Goal: Information Seeking & Learning: Learn about a topic

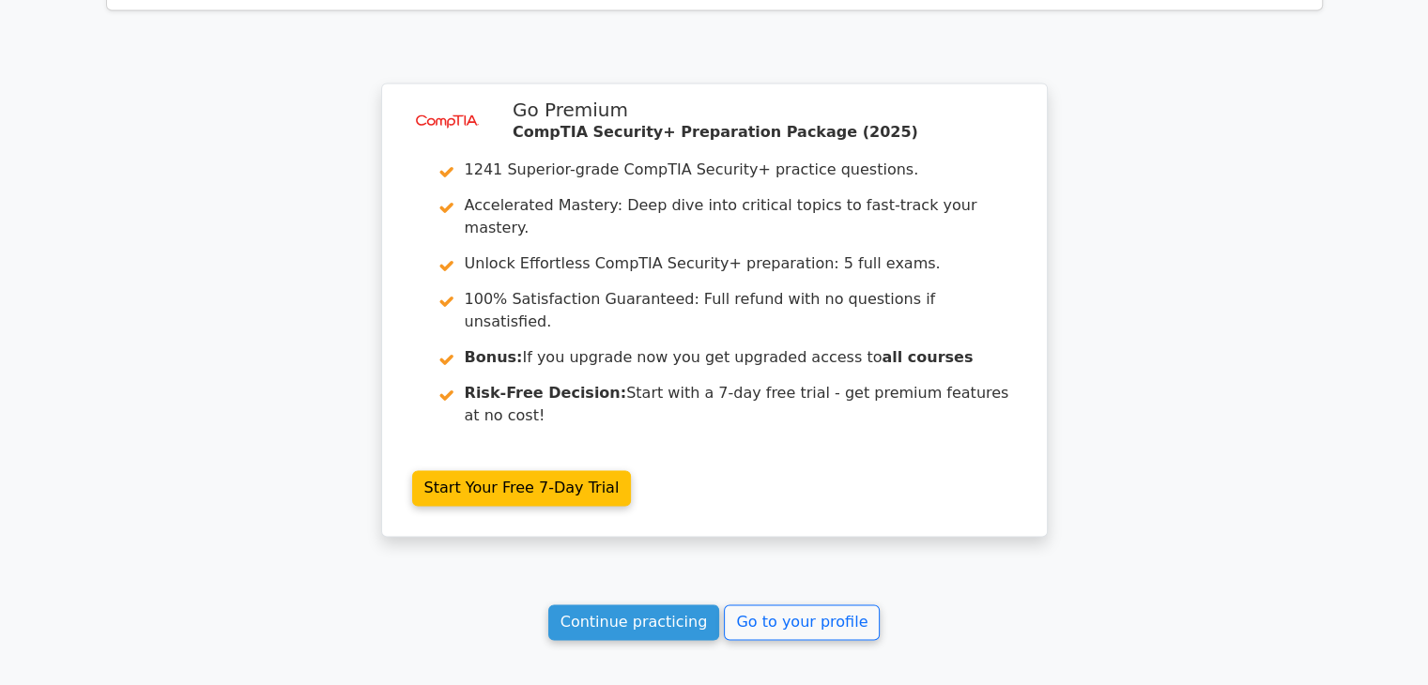
scroll to position [2888, 0]
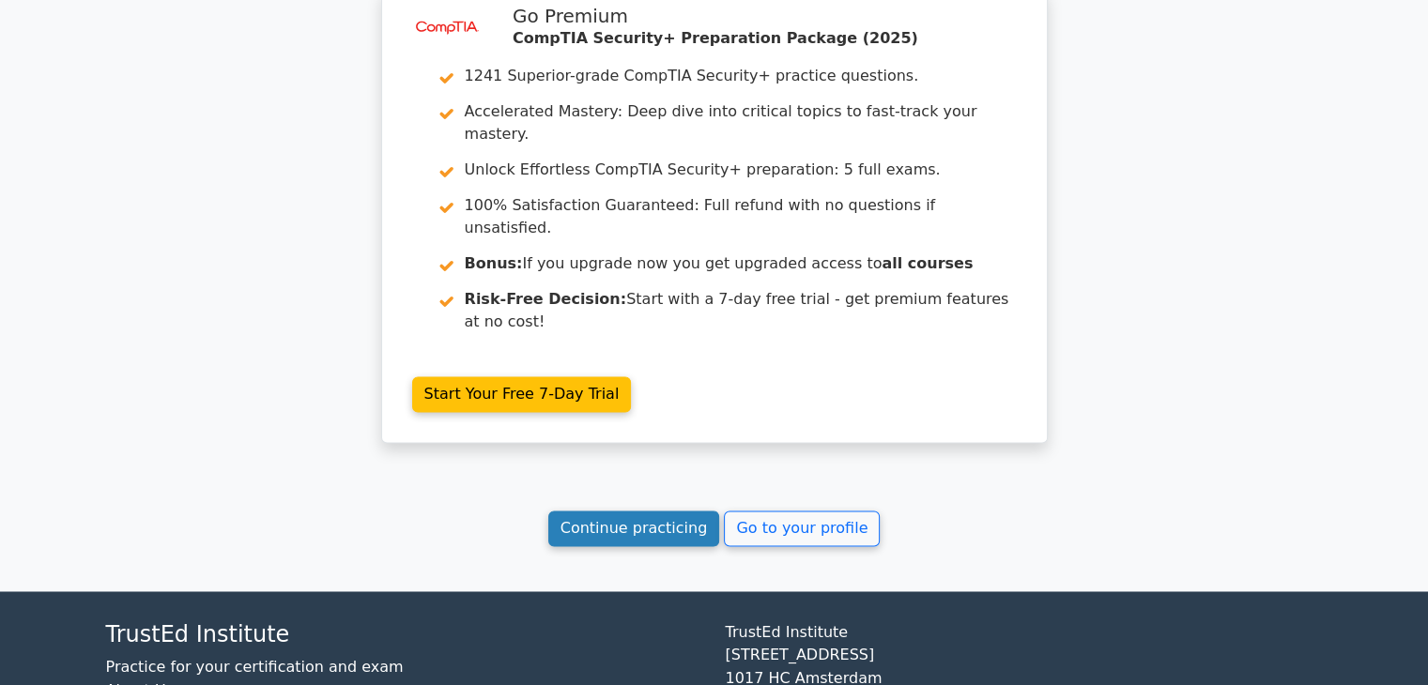
click at [677, 511] on link "Continue practicing" at bounding box center [634, 529] width 172 height 36
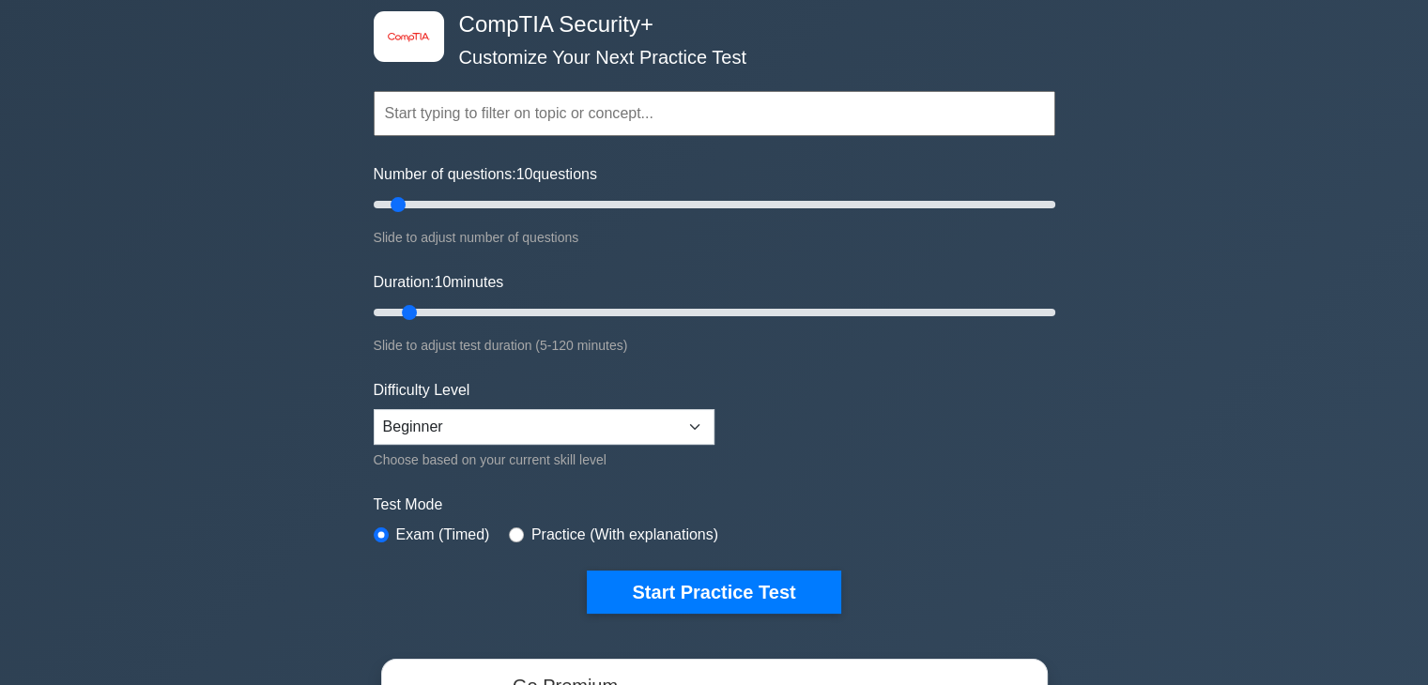
scroll to position [94, 0]
drag, startPoint x: 396, startPoint y: 200, endPoint x: 521, endPoint y: 204, distance: 124.9
type input "45"
click at [521, 204] on input "Number of questions: 45 questions" at bounding box center [715, 204] width 682 height 23
drag, startPoint x: 414, startPoint y: 310, endPoint x: 574, endPoint y: 305, distance: 159.7
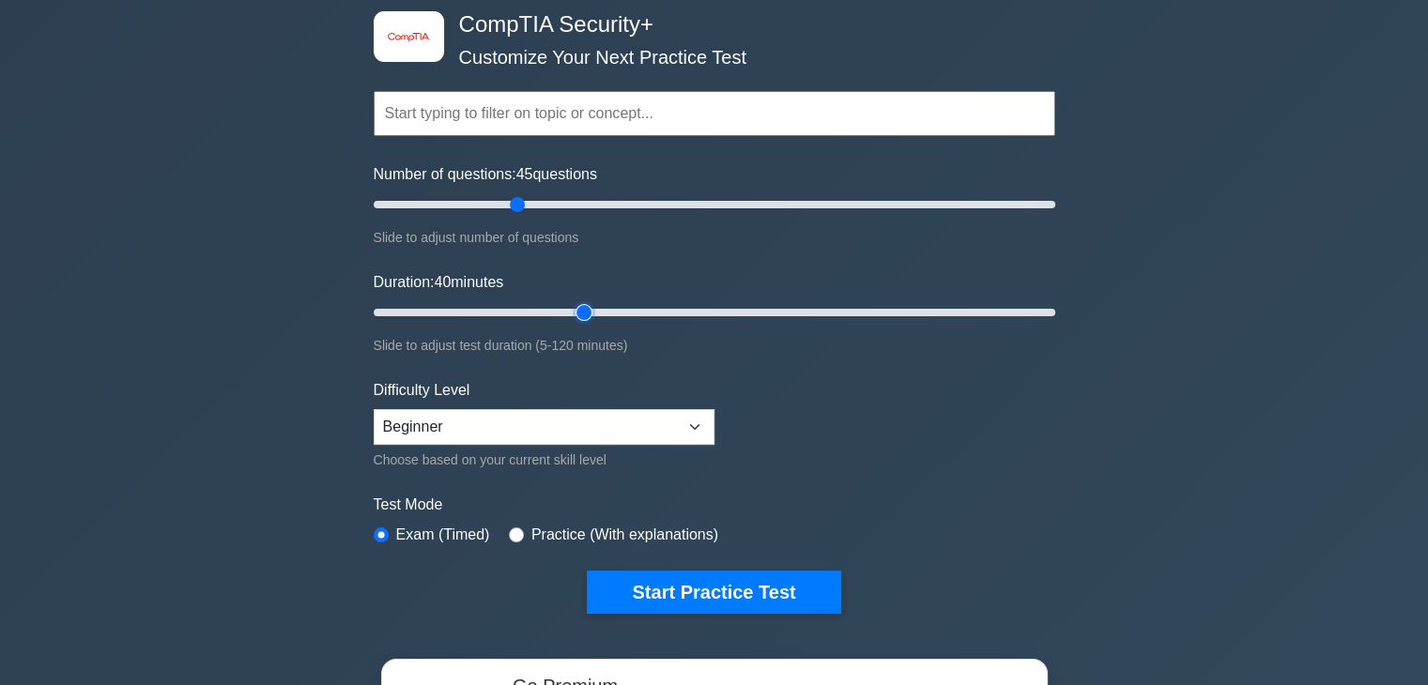
type input "40"
click at [574, 305] on input "Duration: 40 minutes" at bounding box center [715, 312] width 682 height 23
click at [556, 437] on select "Beginner Intermediate Expert" at bounding box center [544, 427] width 341 height 36
select select "expert"
click at [374, 409] on select "Beginner Intermediate Expert" at bounding box center [544, 427] width 341 height 36
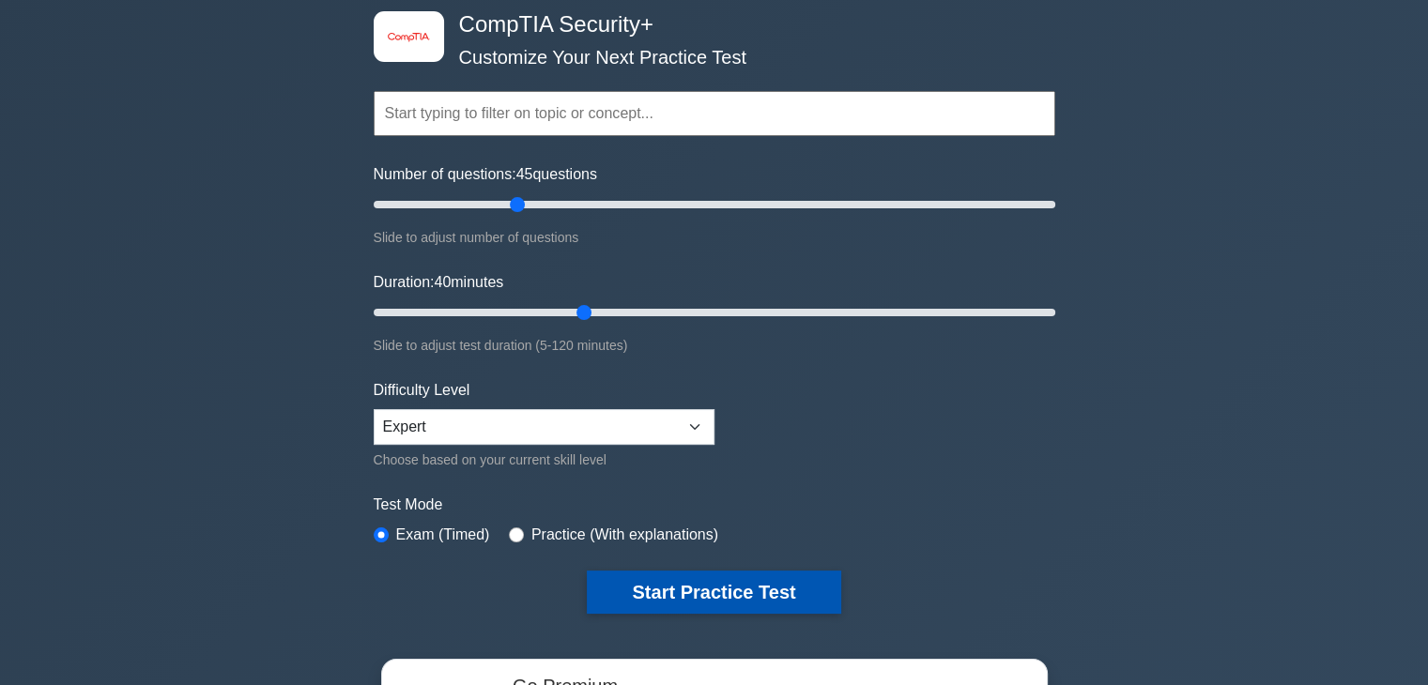
click at [727, 588] on button "Start Practice Test" at bounding box center [713, 592] width 253 height 43
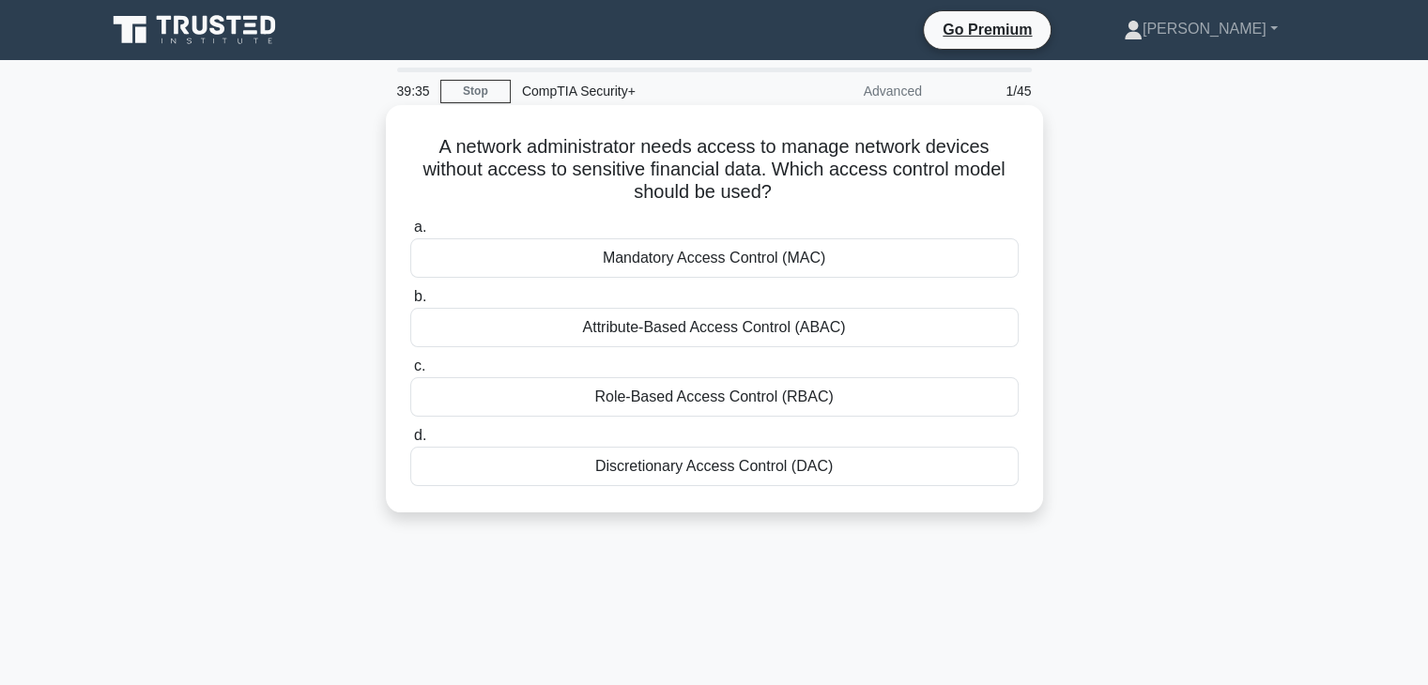
click at [657, 400] on div "Role-Based Access Control (RBAC)" at bounding box center [714, 396] width 608 height 39
click at [410, 373] on input "c. Role-Based Access Control (RBAC)" at bounding box center [410, 366] width 0 height 12
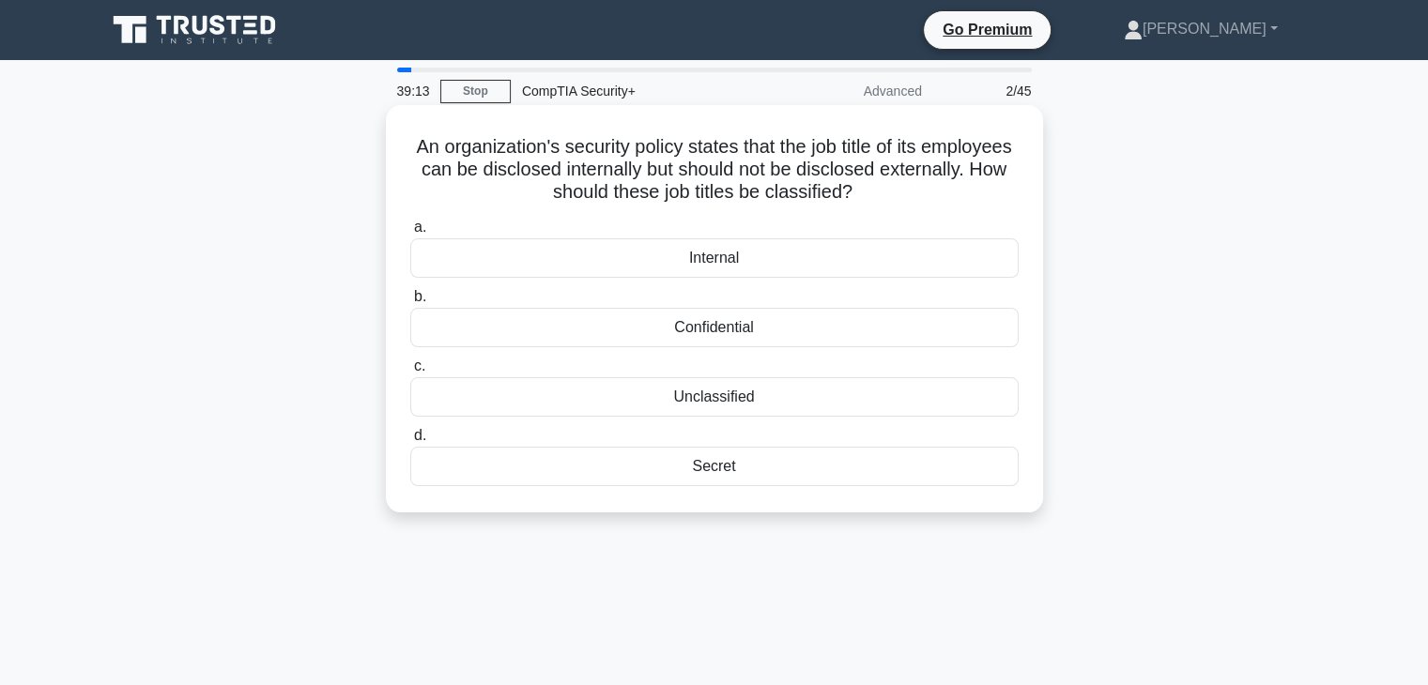
click at [725, 264] on div "Internal" at bounding box center [714, 257] width 608 height 39
click at [410, 234] on input "a. Internal" at bounding box center [410, 228] width 0 height 12
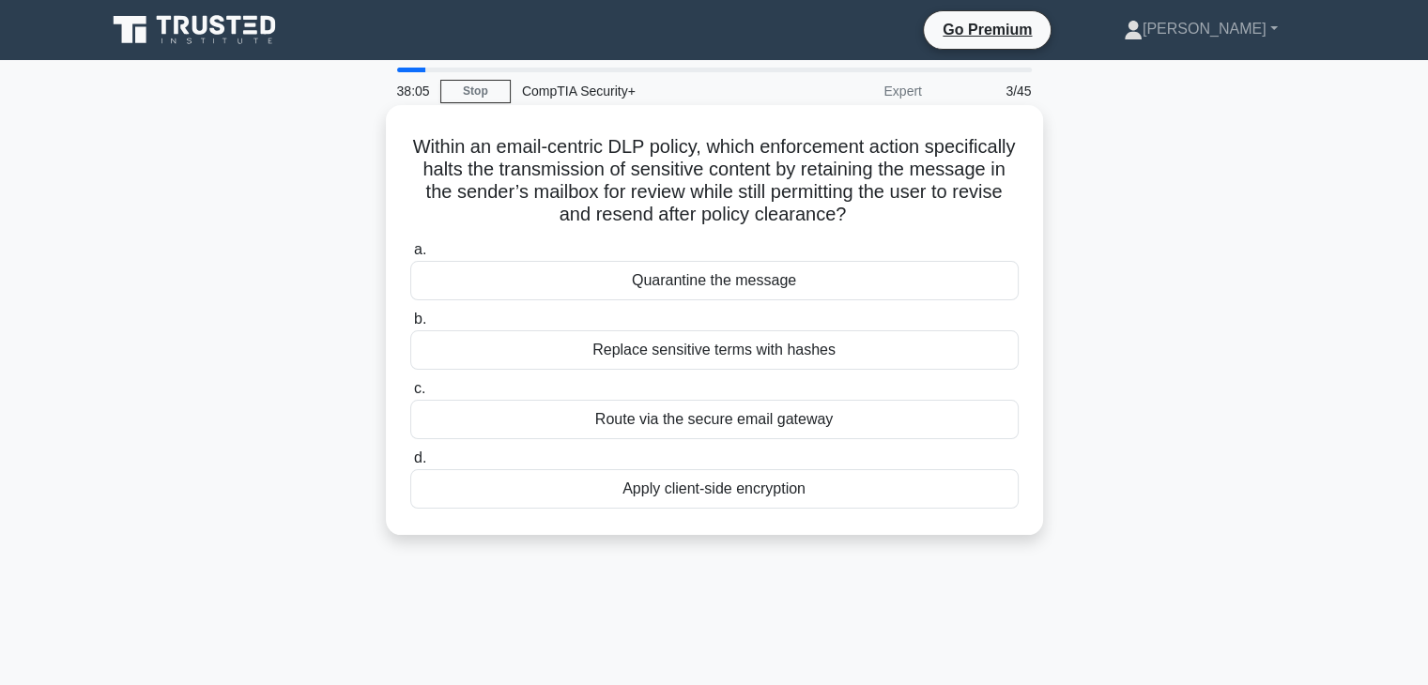
click at [722, 280] on div "Quarantine the message" at bounding box center [714, 280] width 608 height 39
click at [410, 256] on input "a. Quarantine the message" at bounding box center [410, 250] width 0 height 12
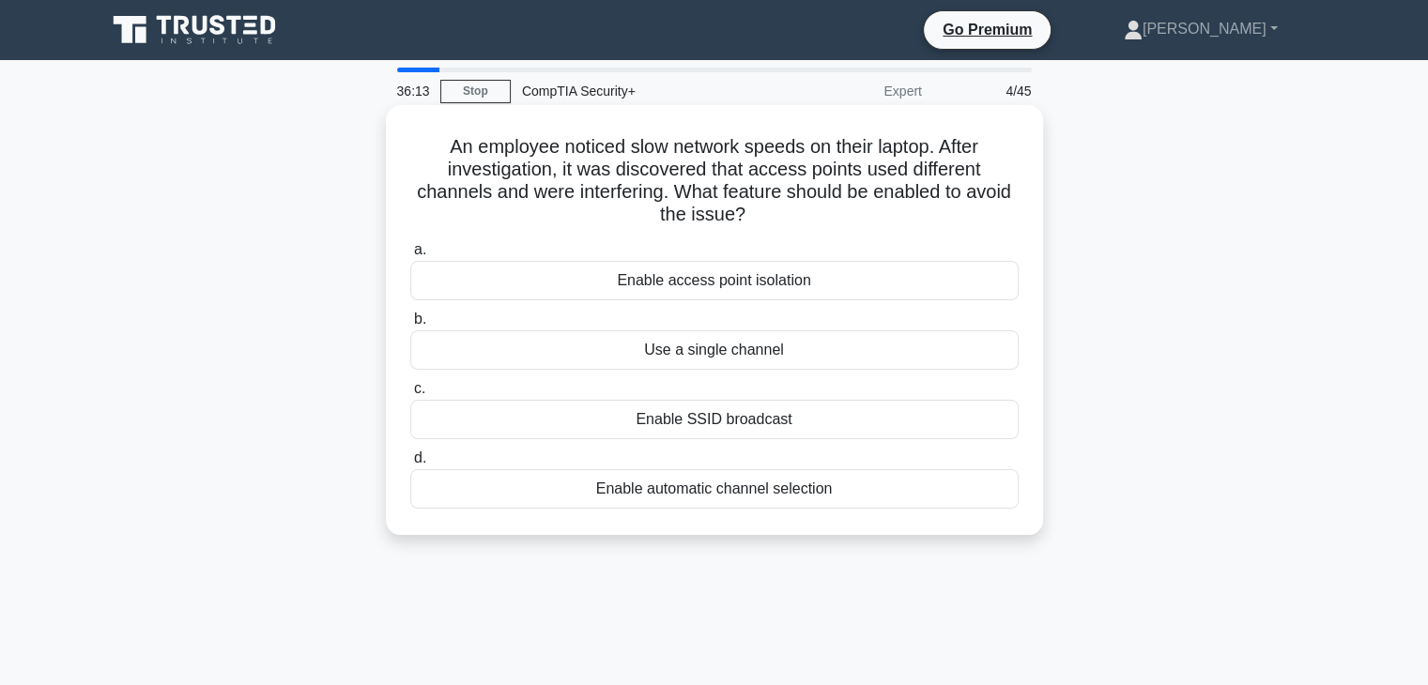
click at [744, 353] on div "Use a single channel" at bounding box center [714, 349] width 608 height 39
click at [410, 326] on input "b. Use a single channel" at bounding box center [410, 320] width 0 height 12
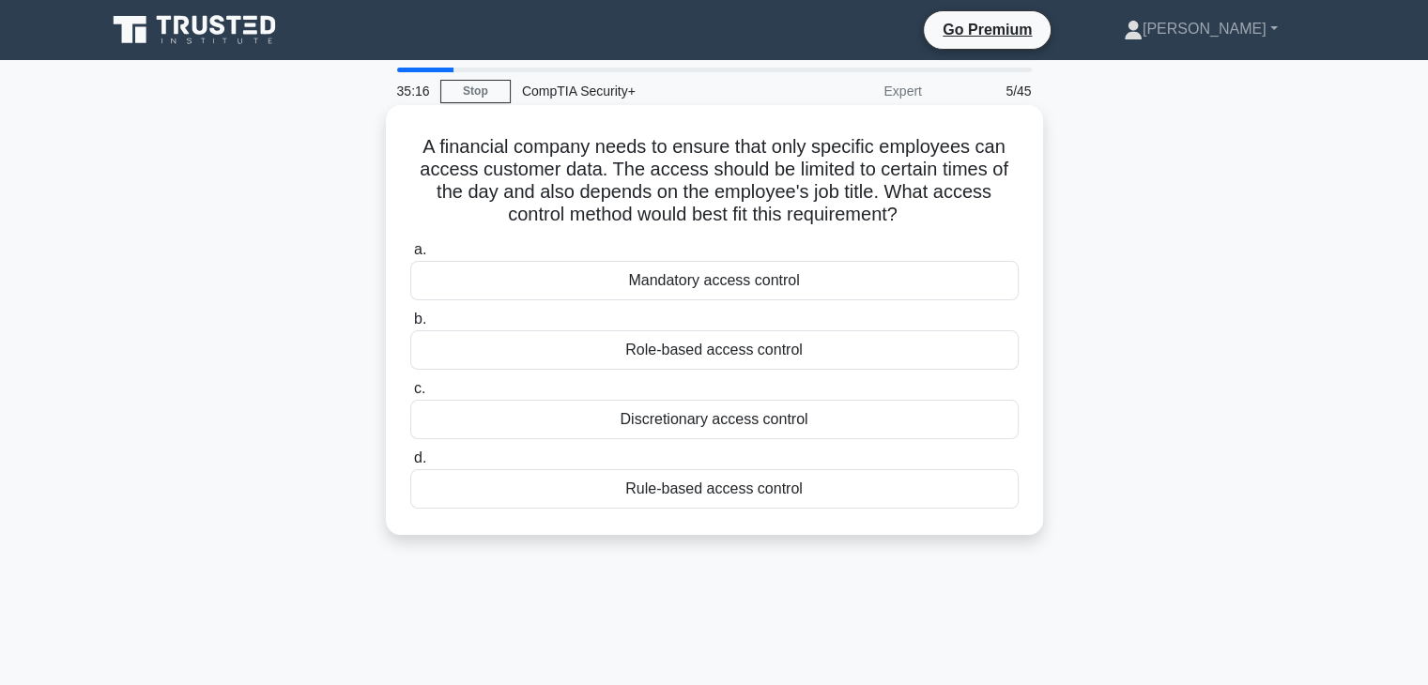
click at [722, 492] on div "Rule-based access control" at bounding box center [714, 488] width 608 height 39
click at [410, 465] on input "d. Rule-based access control" at bounding box center [410, 458] width 0 height 12
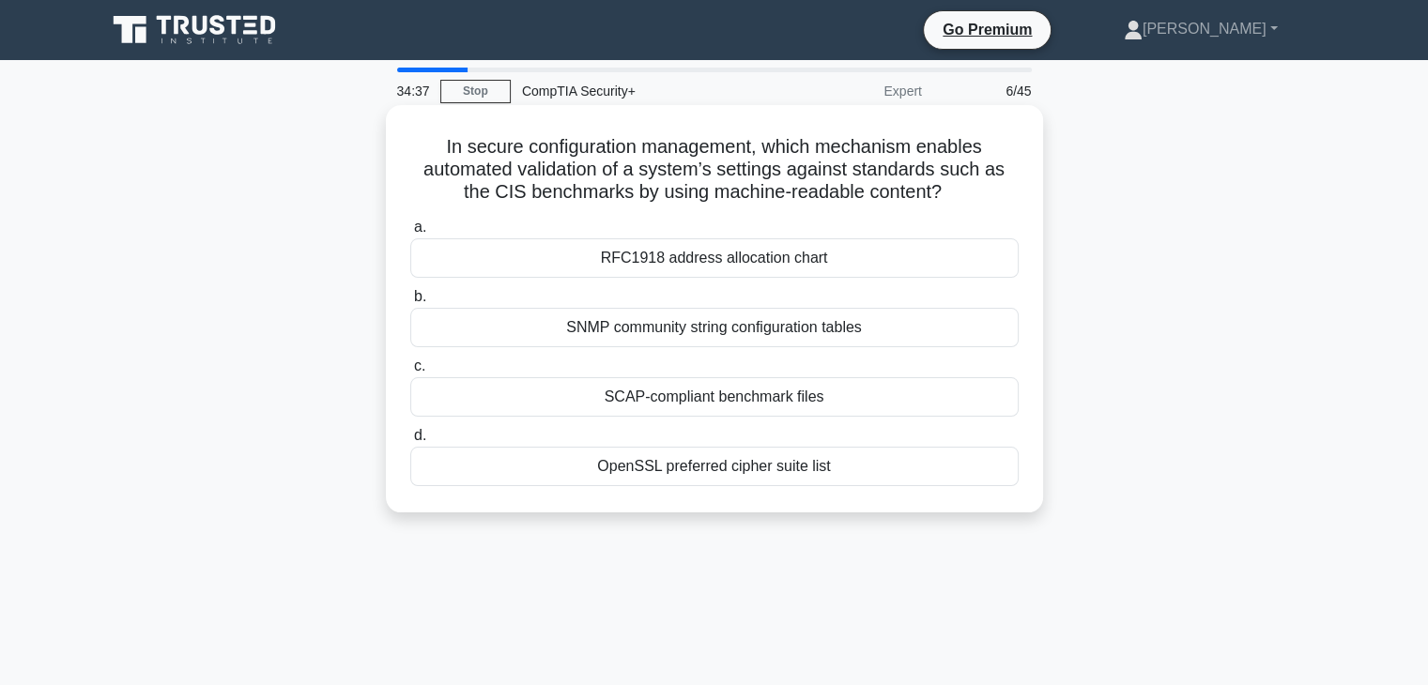
click at [786, 397] on div "SCAP-compliant benchmark files" at bounding box center [714, 396] width 608 height 39
click at [410, 373] on input "c. SCAP-compliant benchmark files" at bounding box center [410, 366] width 0 height 12
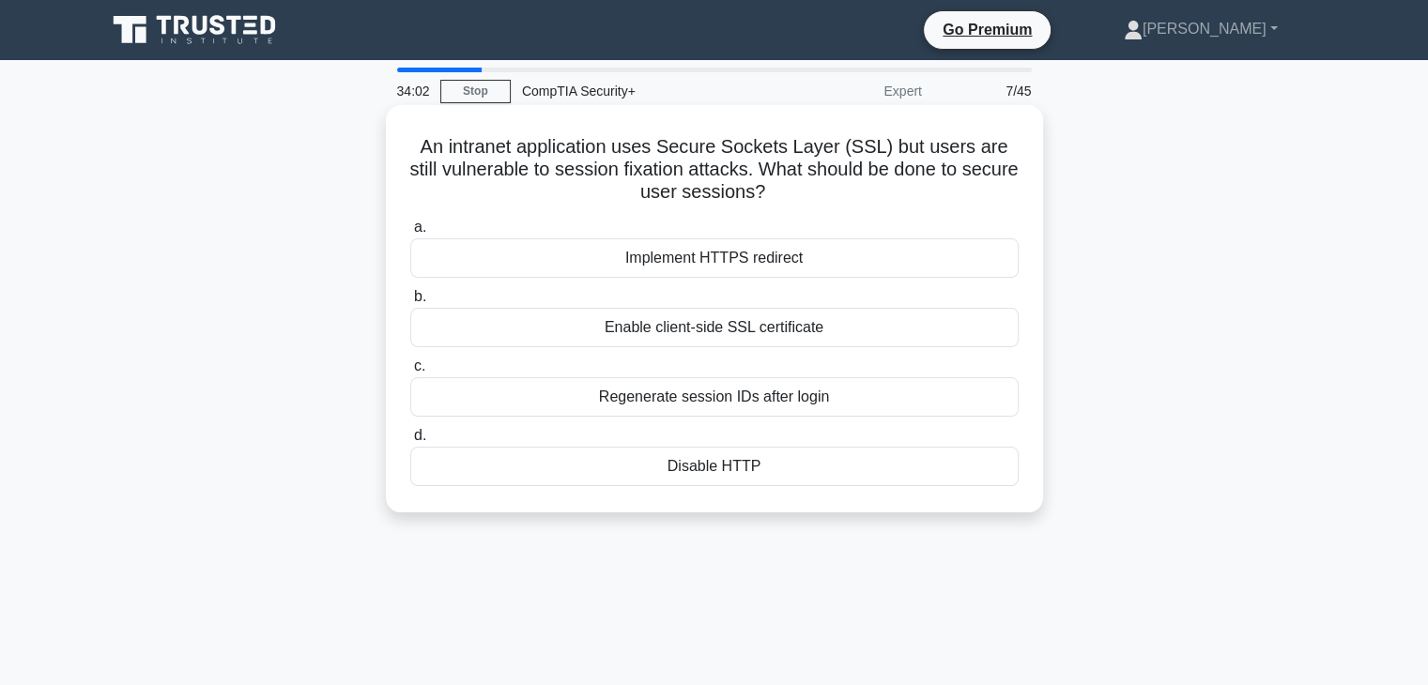
click at [746, 403] on div "Regenerate session IDs after login" at bounding box center [714, 396] width 608 height 39
click at [410, 373] on input "c. Regenerate session IDs after login" at bounding box center [410, 366] width 0 height 12
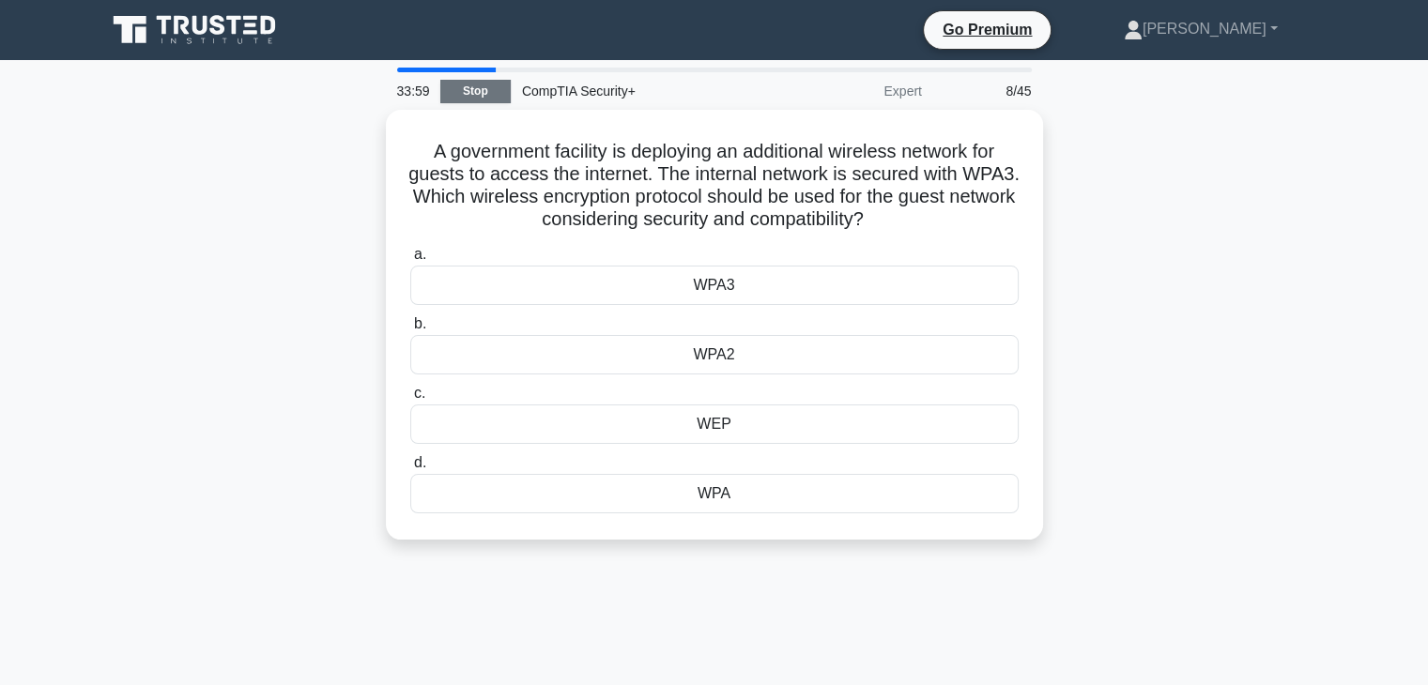
click at [482, 94] on link "Stop" at bounding box center [475, 91] width 70 height 23
